Goal: Use online tool/utility: Utilize a website feature to perform a specific function

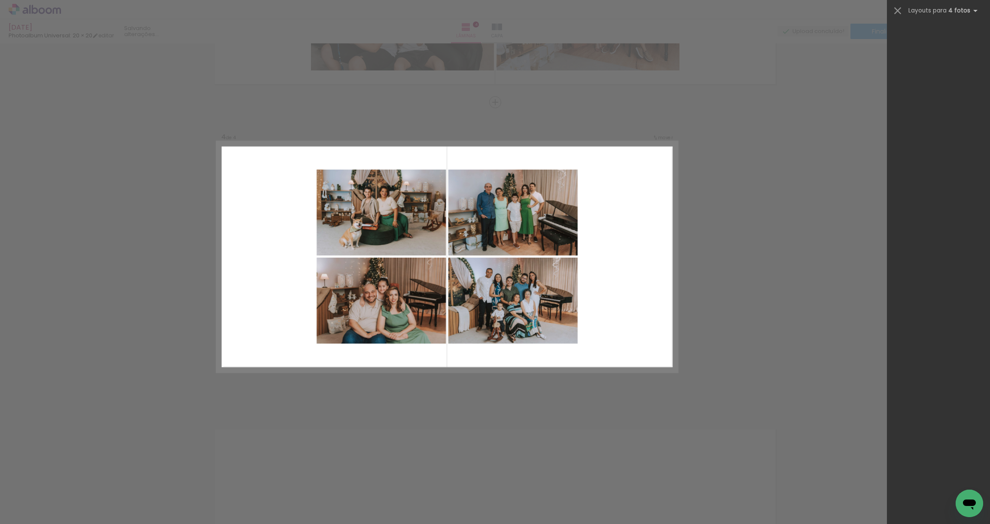
scroll to position [0, 2092]
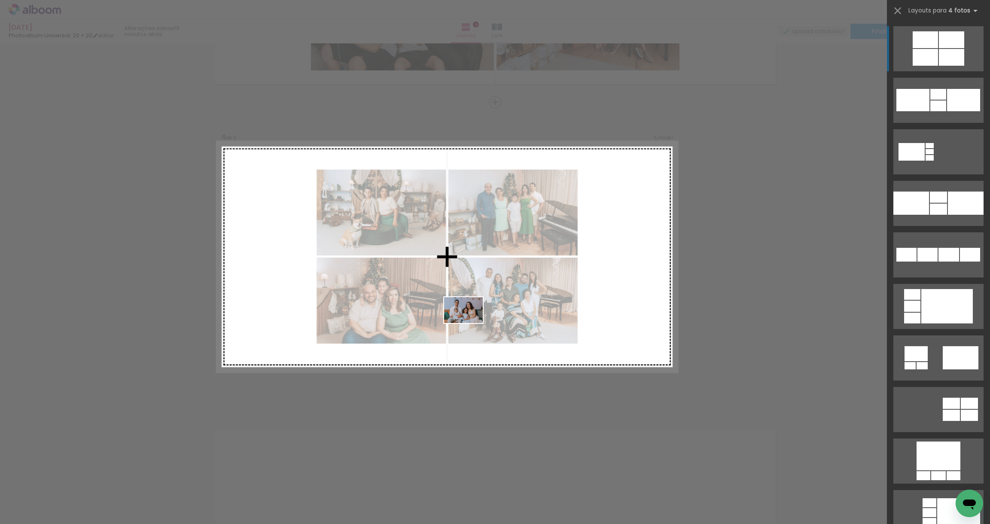
drag, startPoint x: 404, startPoint y: 503, endPoint x: 470, endPoint y: 323, distance: 191.3
click at [470, 323] on quentale-workspace at bounding box center [495, 262] width 990 height 524
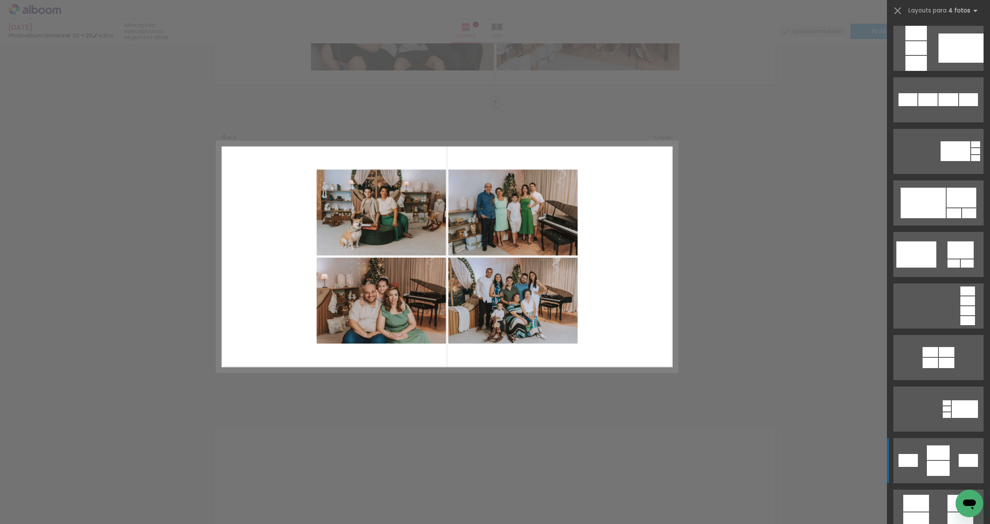
scroll to position [1082, 0]
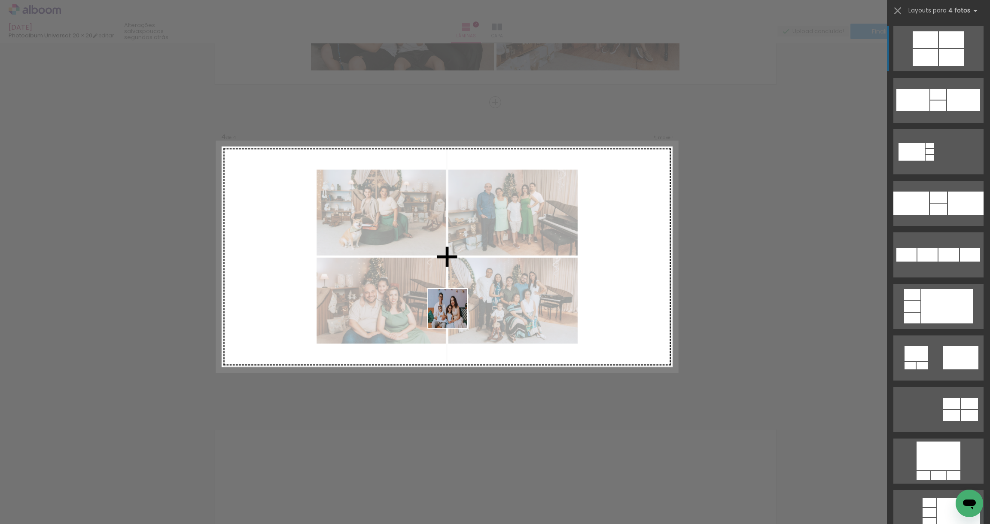
drag, startPoint x: 404, startPoint y: 507, endPoint x: 454, endPoint y: 315, distance: 198.9
click at [454, 315] on quentale-workspace at bounding box center [495, 262] width 990 height 524
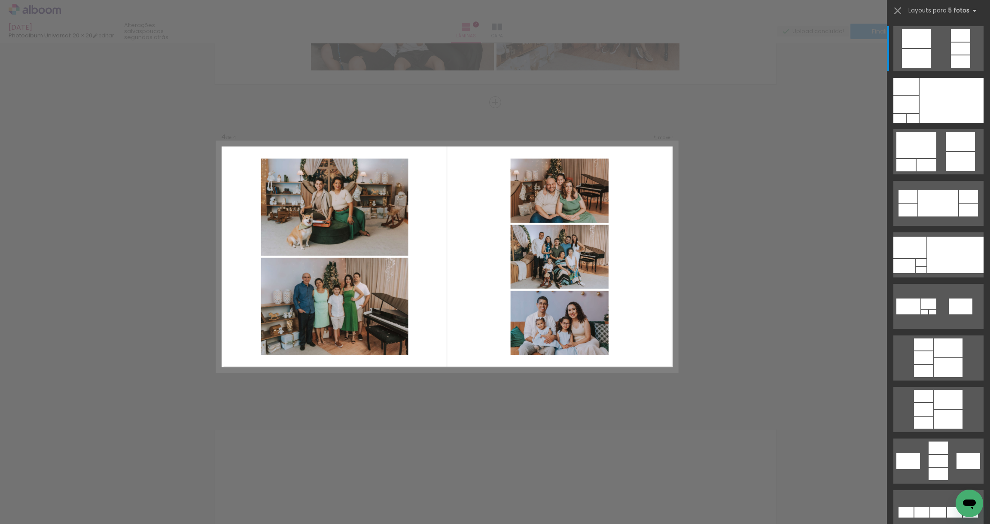
scroll to position [0, 1792]
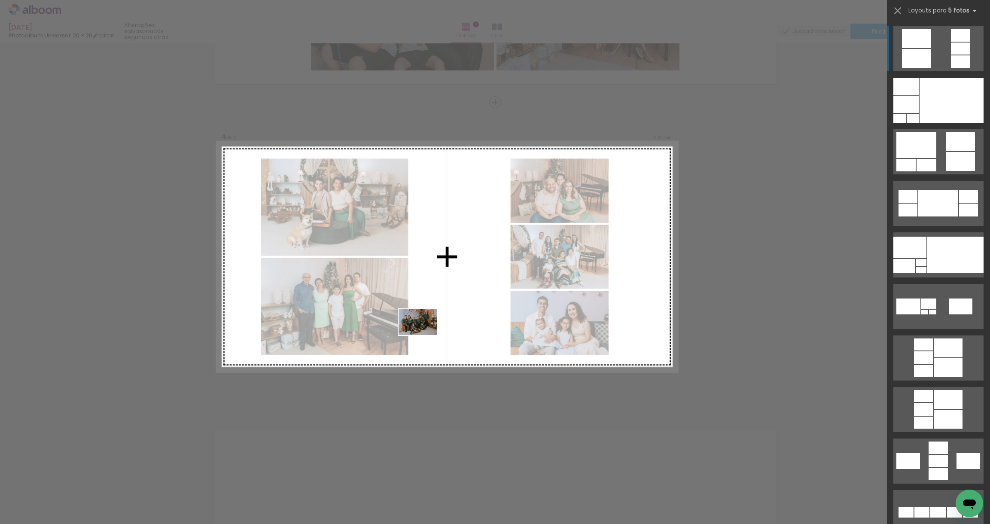
drag, startPoint x: 357, startPoint y: 502, endPoint x: 424, endPoint y: 335, distance: 179.8
click at [424, 335] on quentale-workspace at bounding box center [495, 262] width 990 height 524
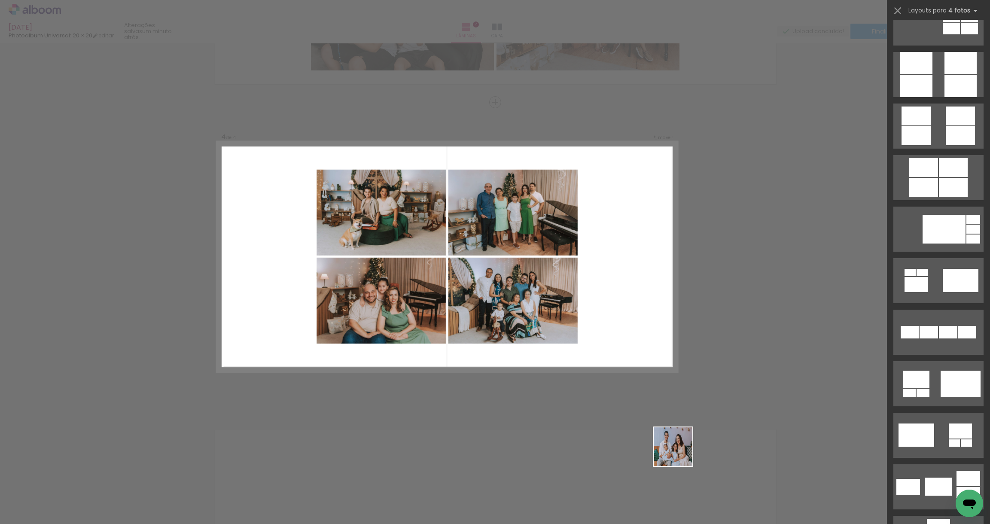
scroll to position [1082, 0]
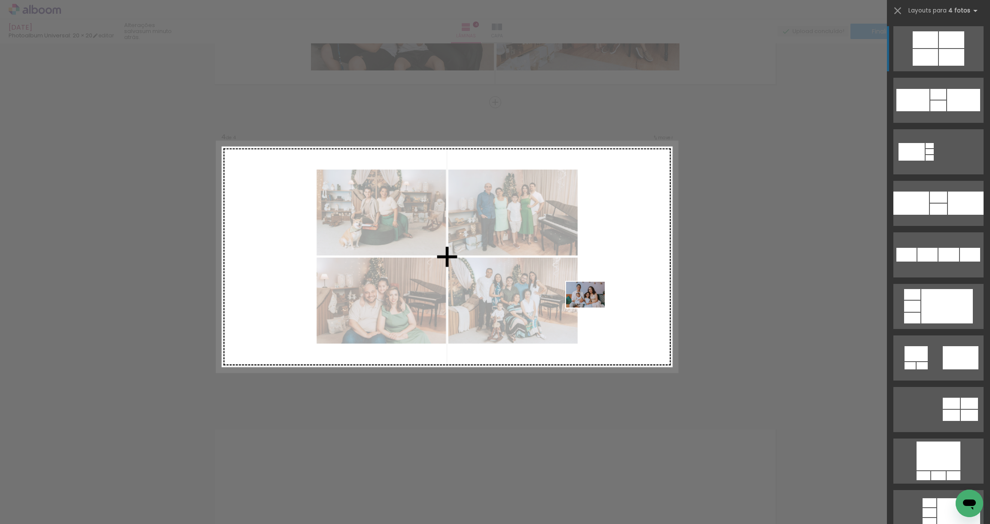
drag, startPoint x: 692, startPoint y: 495, endPoint x: 592, endPoint y: 308, distance: 212.9
click at [592, 308] on quentale-workspace at bounding box center [495, 262] width 990 height 524
drag, startPoint x: 610, startPoint y: 506, endPoint x: 602, endPoint y: 314, distance: 192.2
click at [602, 314] on quentale-workspace at bounding box center [495, 262] width 990 height 524
drag, startPoint x: 606, startPoint y: 490, endPoint x: 585, endPoint y: 330, distance: 161.1
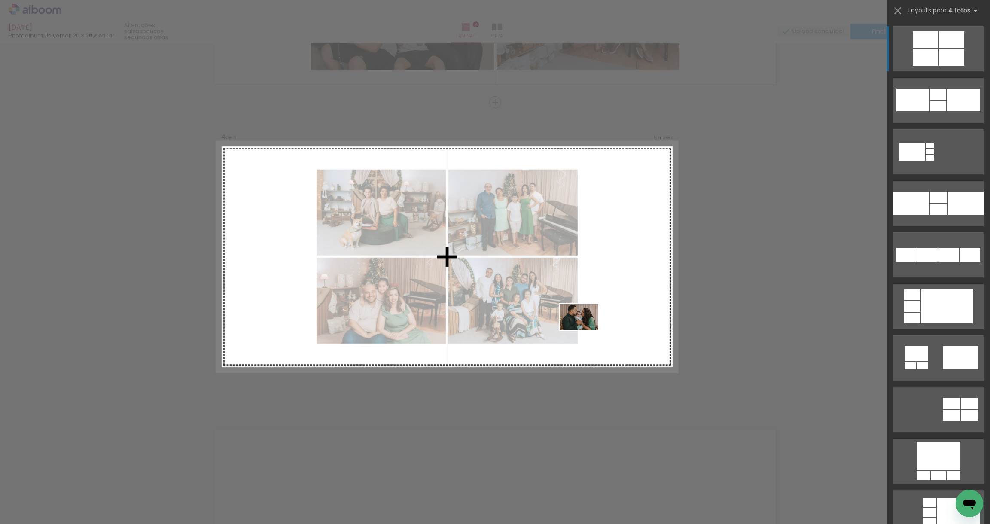
click at [585, 330] on quentale-workspace at bounding box center [495, 262] width 990 height 524
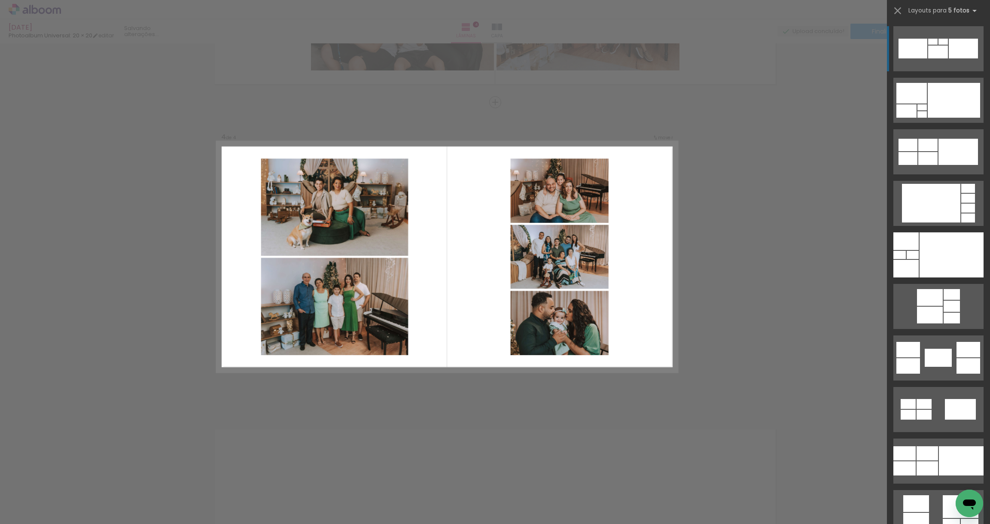
scroll to position [0, 0]
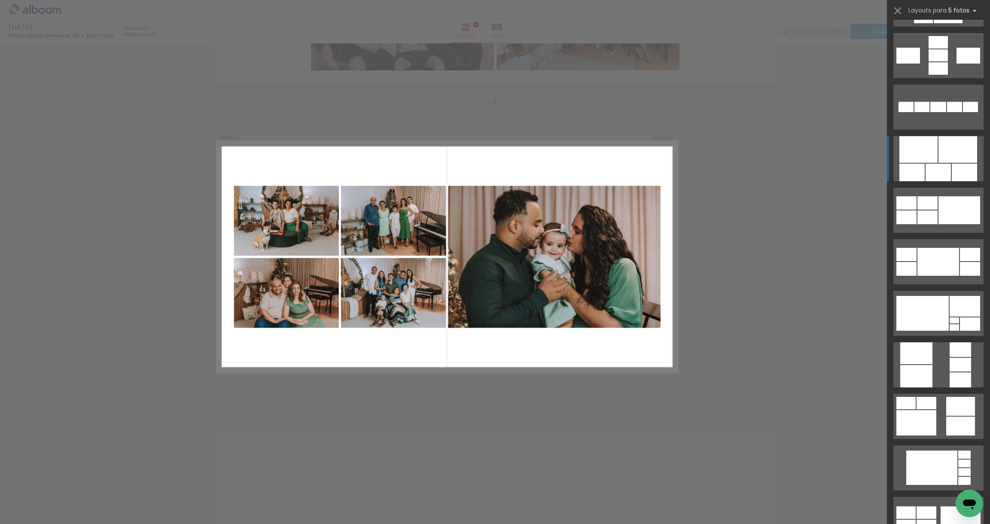
scroll to position [0, 1792]
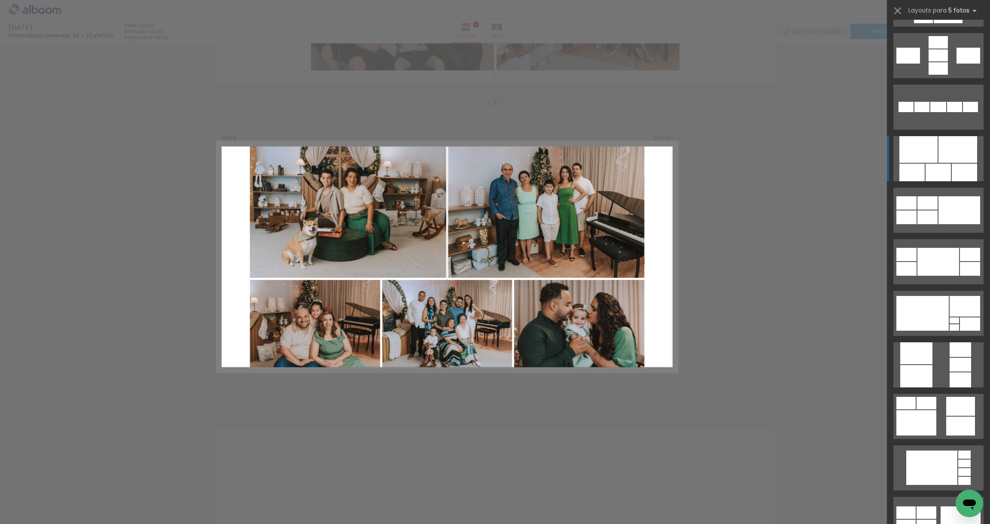
click at [914, 170] on div at bounding box center [911, 173] width 25 height 18
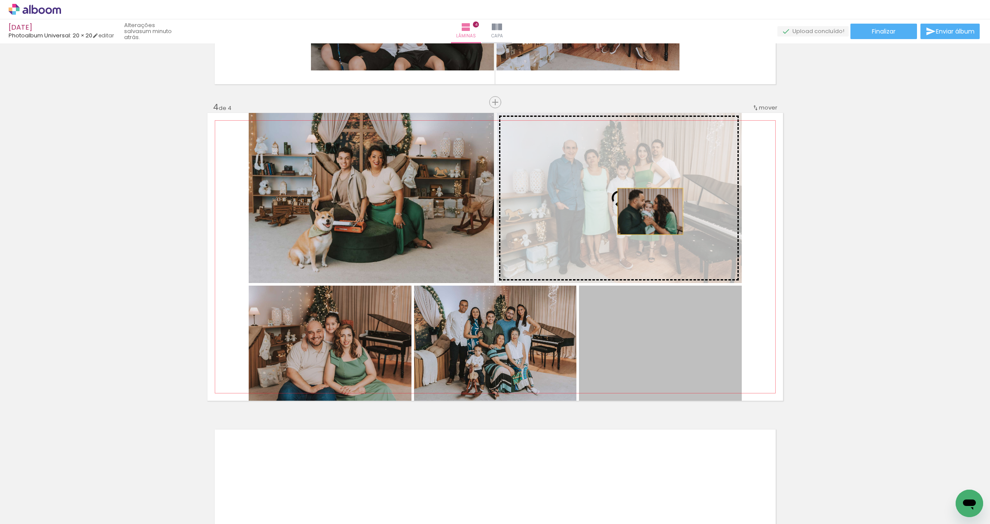
drag, startPoint x: 669, startPoint y: 332, endPoint x: 647, endPoint y: 211, distance: 122.7
click at [0, 0] on slot at bounding box center [0, 0] width 0 height 0
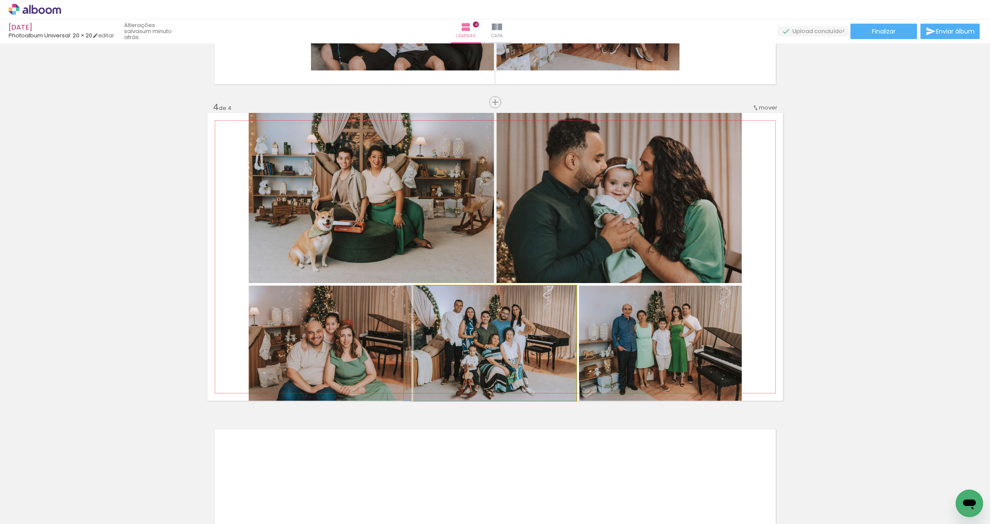
drag, startPoint x: 537, startPoint y: 345, endPoint x: 498, endPoint y: 358, distance: 41.2
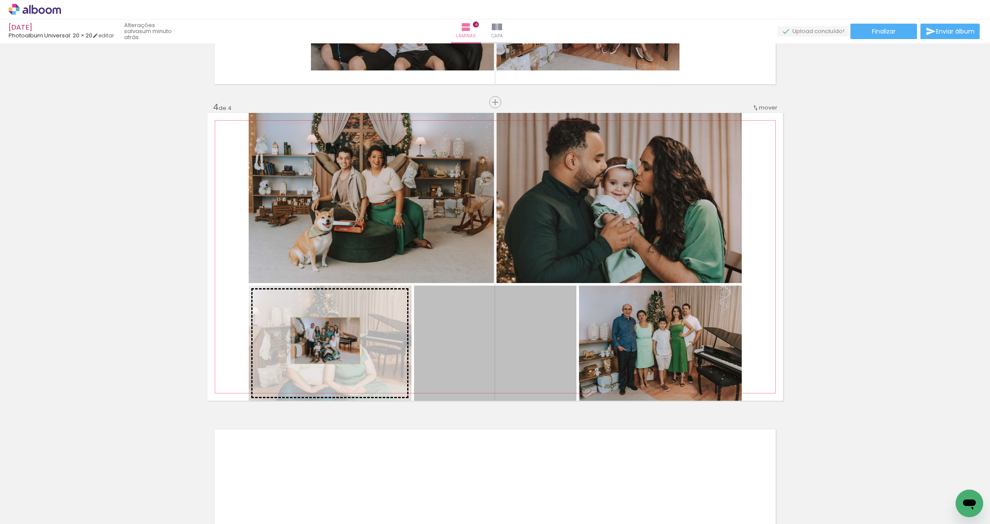
drag, startPoint x: 526, startPoint y: 341, endPoint x: 324, endPoint y: 341, distance: 201.9
click at [0, 0] on slot at bounding box center [0, 0] width 0 height 0
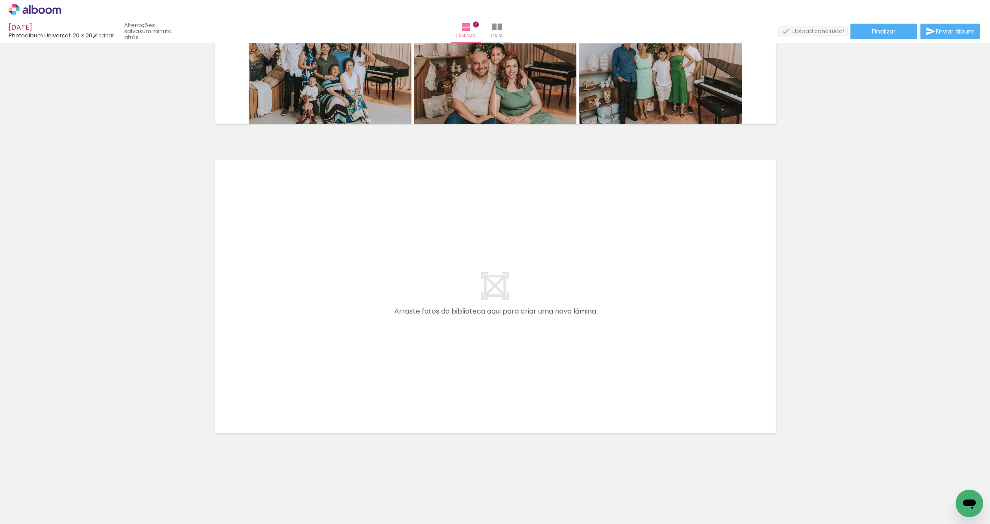
scroll to position [1153, 0]
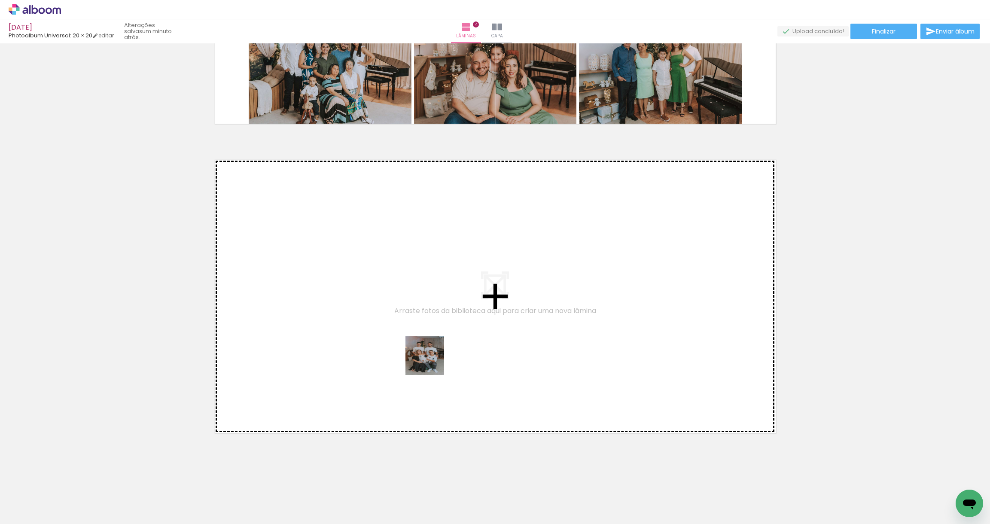
drag, startPoint x: 410, startPoint y: 493, endPoint x: 431, endPoint y: 362, distance: 132.8
click at [431, 362] on quentale-workspace at bounding box center [495, 262] width 990 height 524
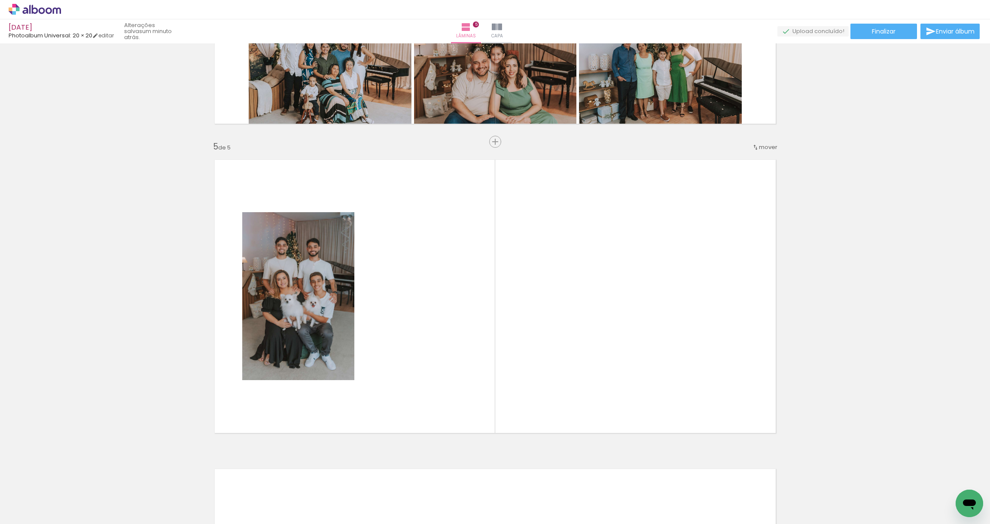
scroll to position [1192, 0]
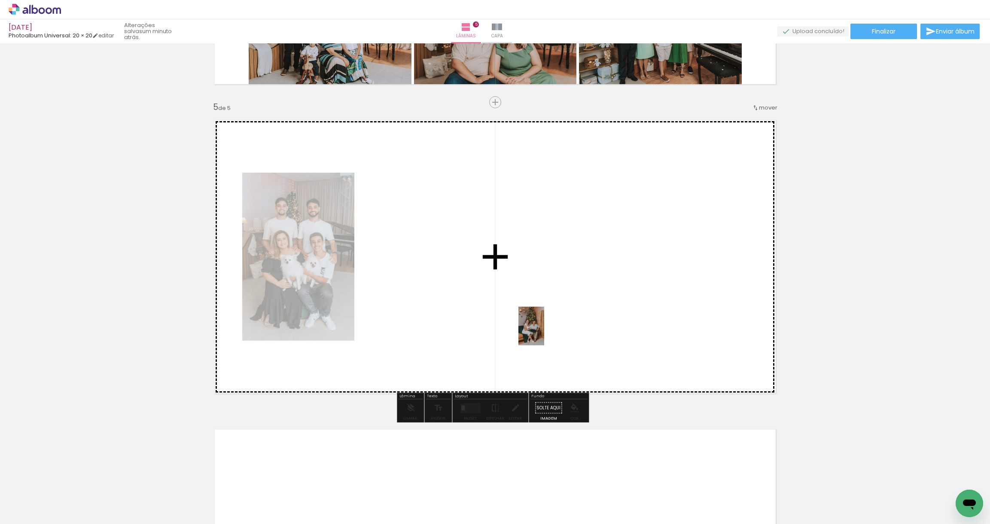
drag, startPoint x: 314, startPoint y: 496, endPoint x: 544, endPoint y: 332, distance: 282.8
click at [544, 332] on quentale-workspace at bounding box center [495, 262] width 990 height 524
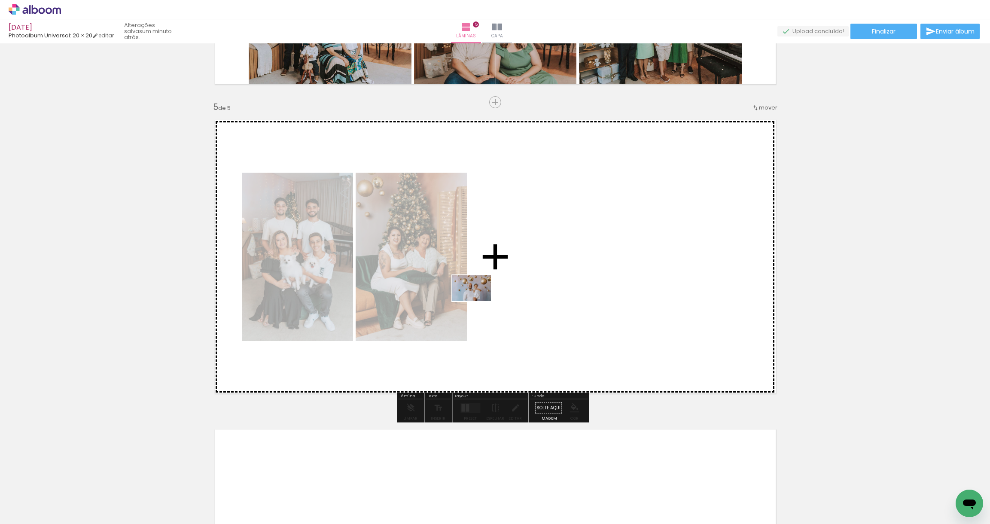
drag, startPoint x: 273, startPoint y: 503, endPoint x: 478, endPoint y: 301, distance: 287.9
click at [478, 301] on quentale-workspace at bounding box center [495, 262] width 990 height 524
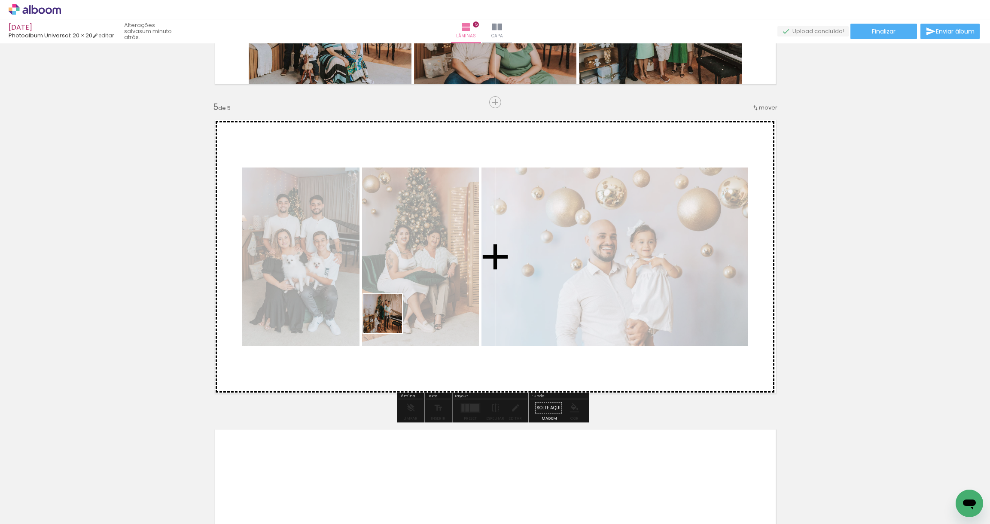
drag, startPoint x: 184, startPoint y: 497, endPoint x: 390, endPoint y: 318, distance: 272.8
click at [390, 318] on quentale-workspace at bounding box center [495, 262] width 990 height 524
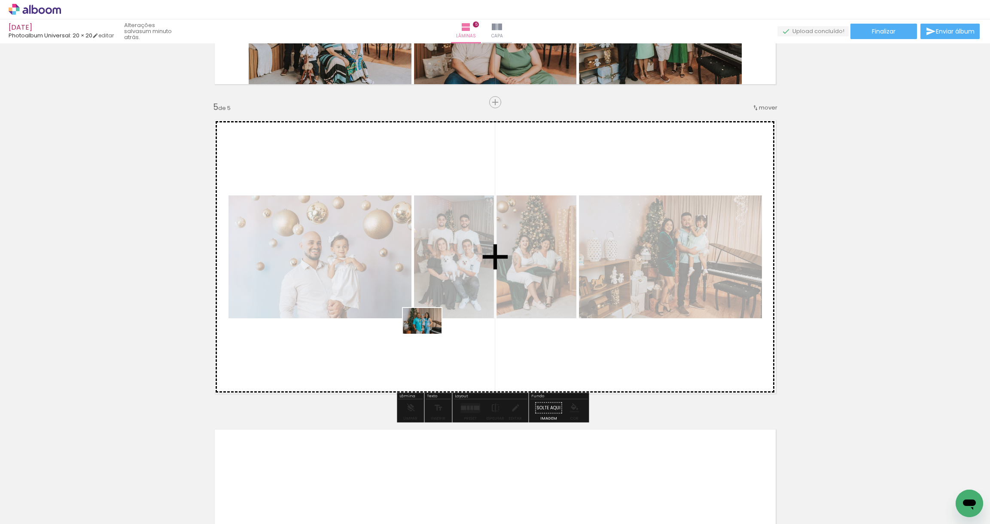
drag, startPoint x: 92, startPoint y: 494, endPoint x: 429, endPoint y: 334, distance: 373.1
click at [429, 334] on quentale-workspace at bounding box center [495, 262] width 990 height 524
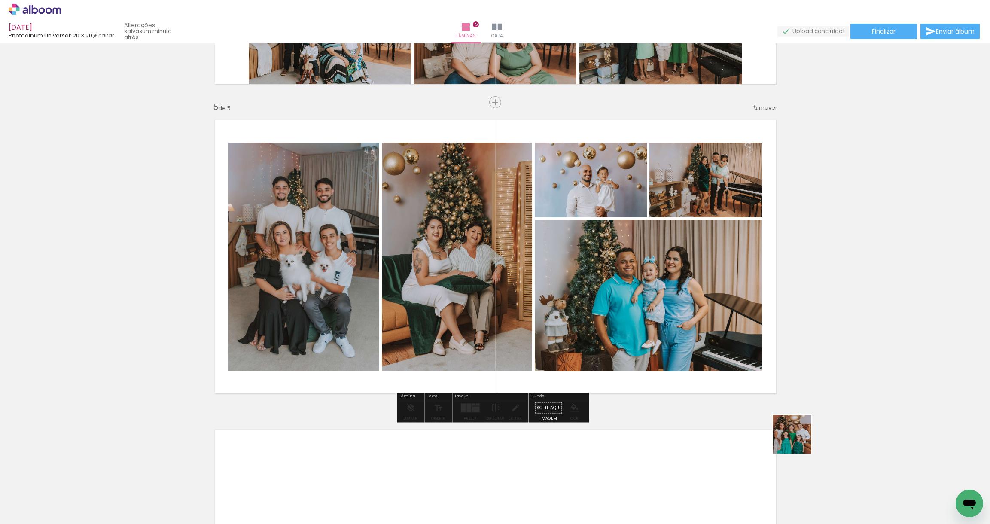
drag, startPoint x: 841, startPoint y: 496, endPoint x: 675, endPoint y: 270, distance: 280.4
click at [675, 270] on quentale-workspace at bounding box center [495, 262] width 990 height 524
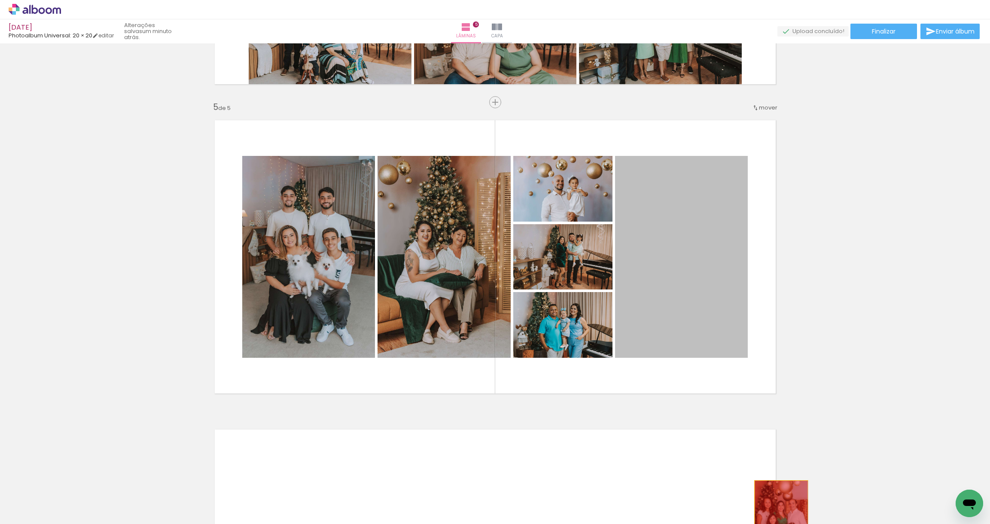
drag, startPoint x: 671, startPoint y: 258, endPoint x: 778, endPoint y: 521, distance: 284.4
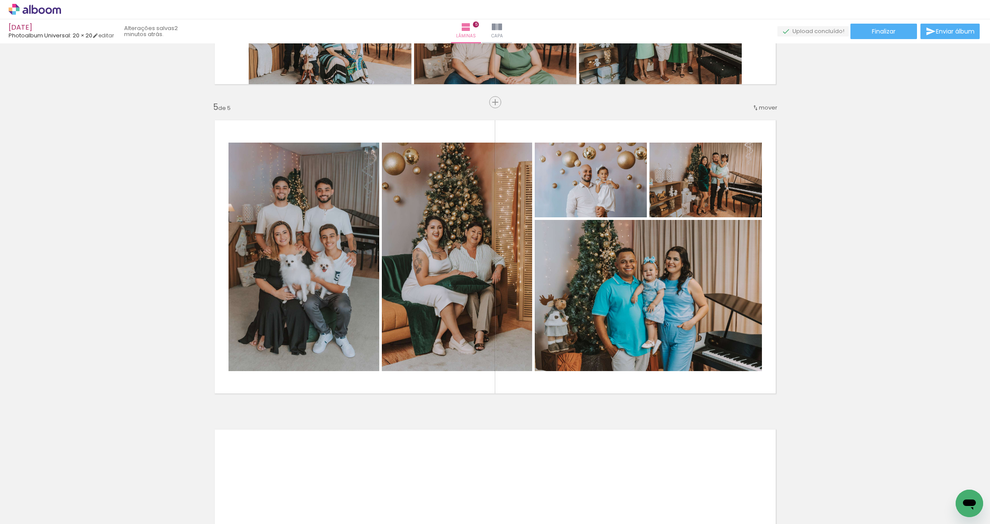
scroll to position [0, 2796]
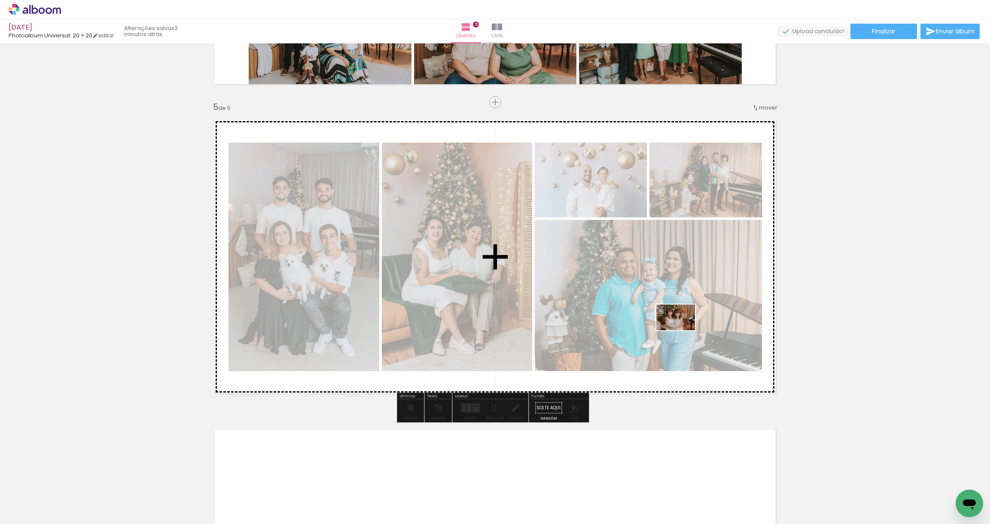
drag, startPoint x: 792, startPoint y: 500, endPoint x: 682, endPoint y: 330, distance: 201.9
click at [682, 330] on quentale-workspace at bounding box center [495, 262] width 990 height 524
